Goal: Find specific page/section: Find specific page/section

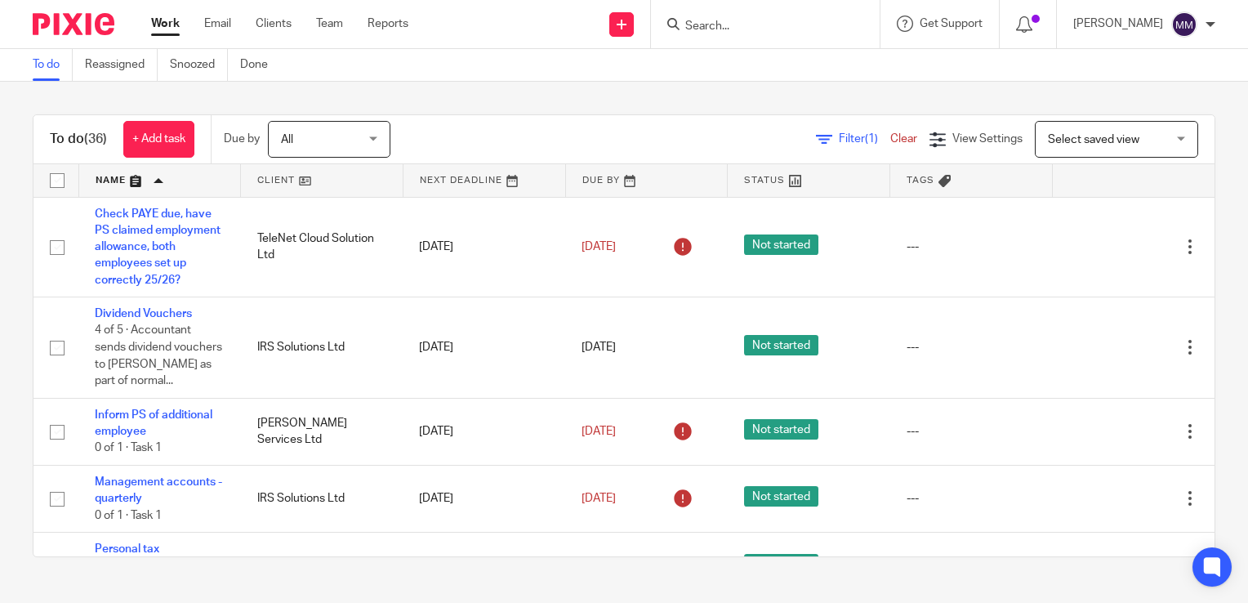
click at [717, 25] on input "Search" at bounding box center [757, 27] width 147 height 15
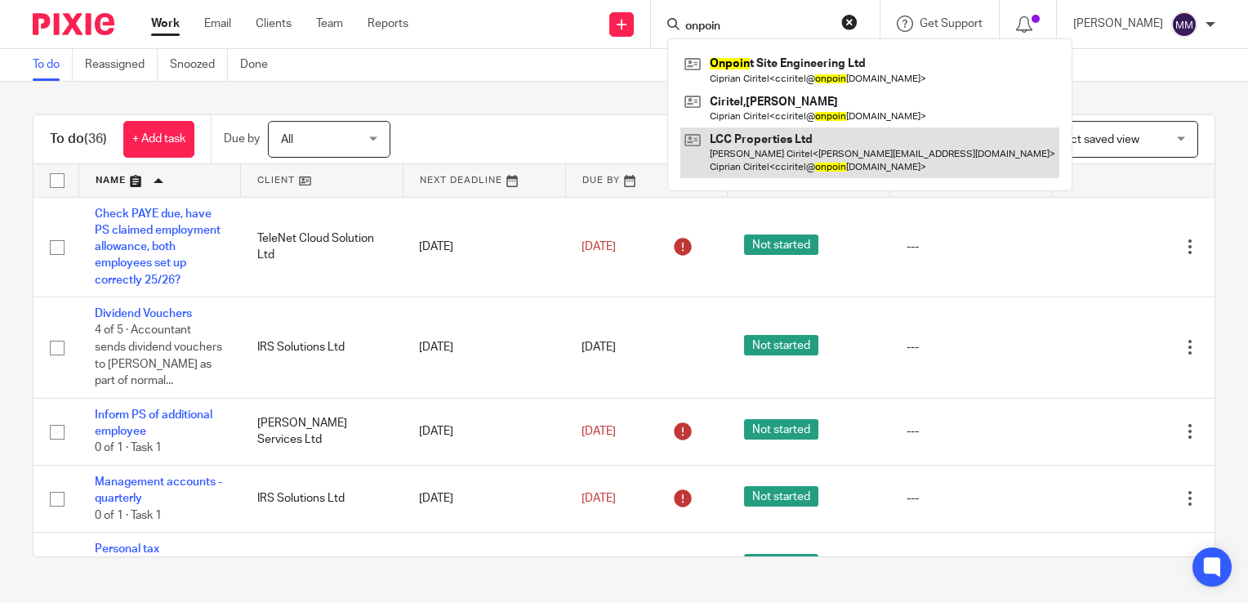
type input "onpoin"
click at [767, 172] on link at bounding box center [870, 152] width 379 height 51
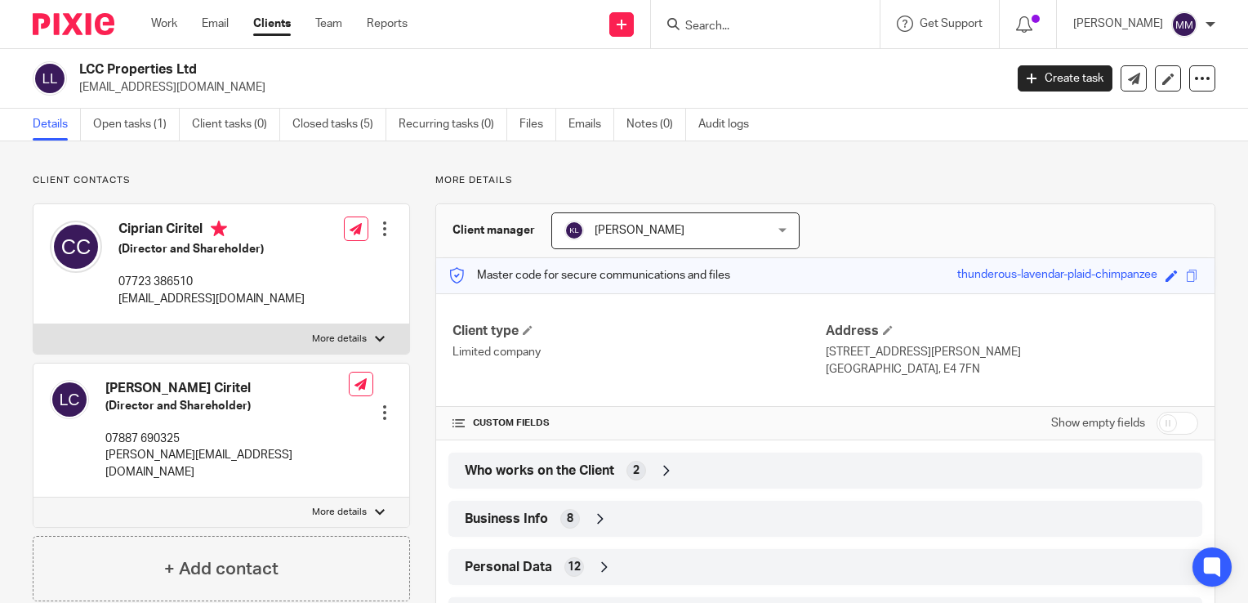
drag, startPoint x: 815, startPoint y: 351, endPoint x: 895, endPoint y: 377, distance: 84.0
click at [895, 377] on div "Client type Limited company Address 2 King George Way London, E4 7FN" at bounding box center [825, 350] width 779 height 114
drag, startPoint x: 895, startPoint y: 377, endPoint x: 803, endPoint y: 343, distance: 97.4
click at [803, 343] on div "Client type Limited company" at bounding box center [639, 350] width 373 height 55
click at [814, 353] on p "Limited company" at bounding box center [639, 352] width 373 height 16
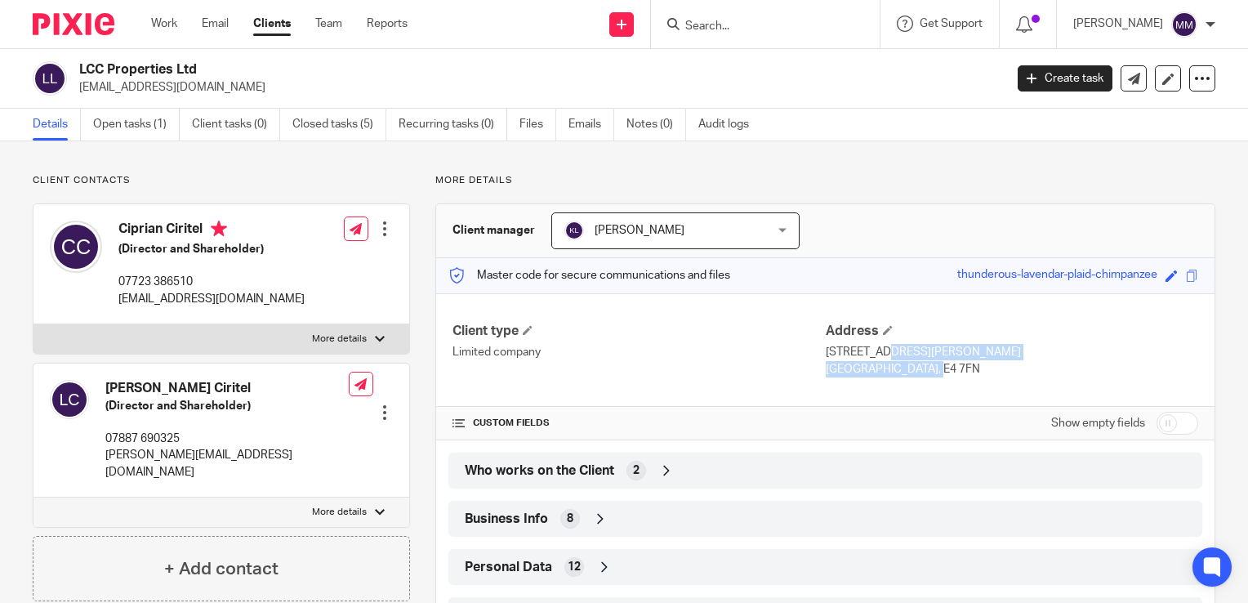
drag, startPoint x: 821, startPoint y: 352, endPoint x: 874, endPoint y: 361, distance: 53.9
click at [874, 361] on div "Address 2 King George Way London, E4 7FN" at bounding box center [1012, 350] width 373 height 55
drag, startPoint x: 874, startPoint y: 361, endPoint x: 824, endPoint y: 348, distance: 52.3
click at [826, 348] on p "2 King George Way" at bounding box center [1012, 352] width 373 height 16
click at [816, 350] on p "Limited company" at bounding box center [639, 352] width 373 height 16
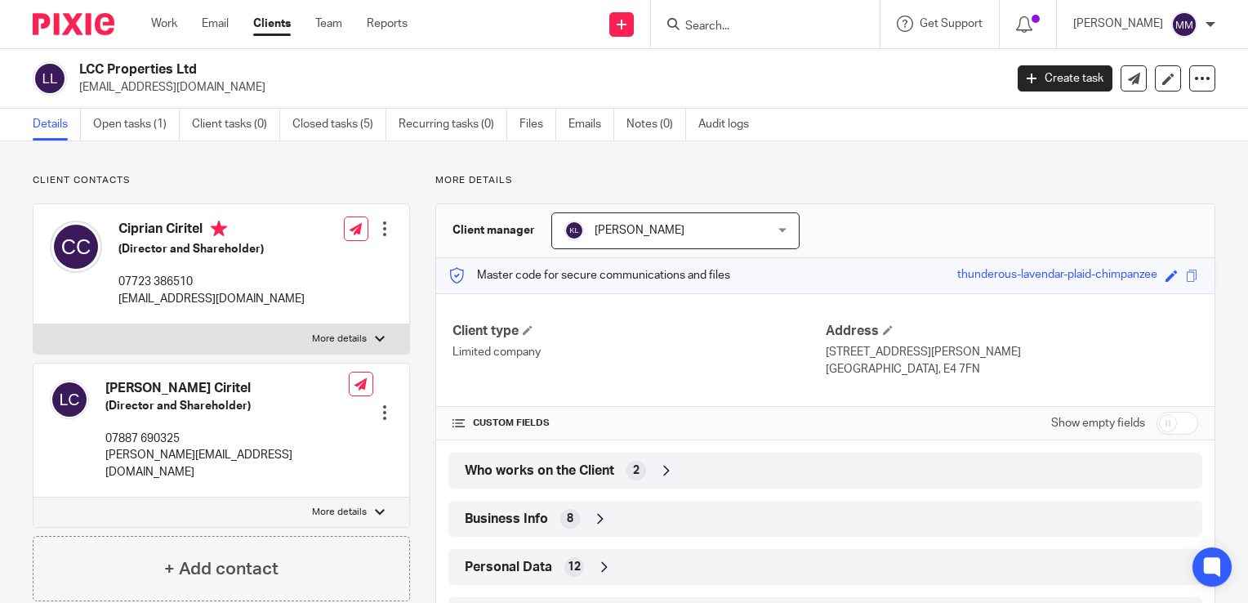
drag, startPoint x: 816, startPoint y: 350, endPoint x: 893, endPoint y: 360, distance: 77.5
click at [893, 360] on div "Client type Limited company Address 2 King George Way London, E4 7FN" at bounding box center [825, 350] width 779 height 114
drag, startPoint x: 893, startPoint y: 360, endPoint x: 909, endPoint y: 368, distance: 17.2
click at [909, 368] on p "London, E4 7FN" at bounding box center [1012, 369] width 373 height 16
